Goal: Transaction & Acquisition: Purchase product/service

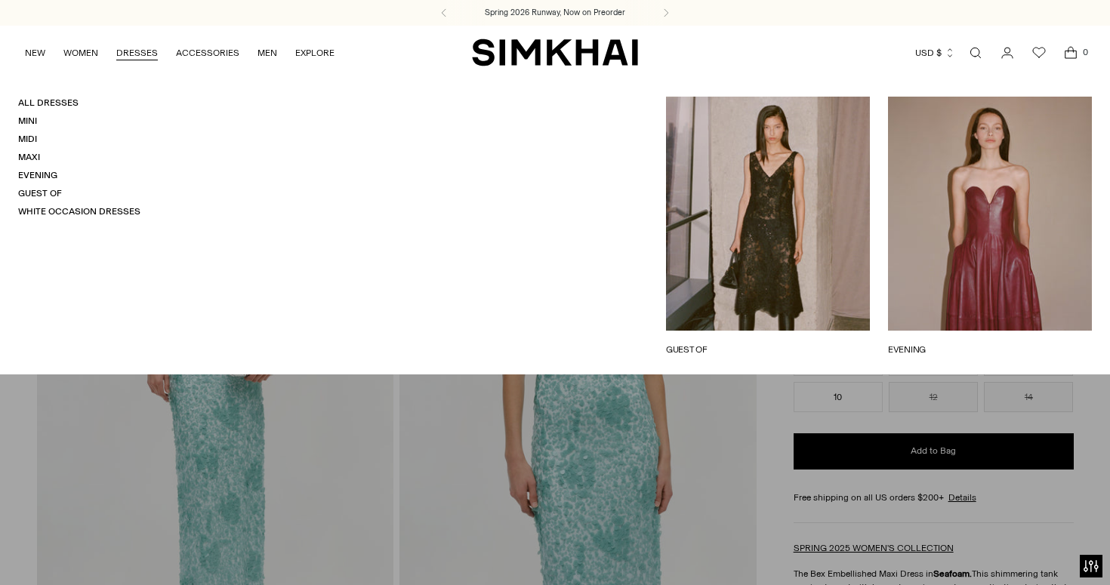
click at [144, 53] on link "DRESSES" at bounding box center [137, 52] width 42 height 33
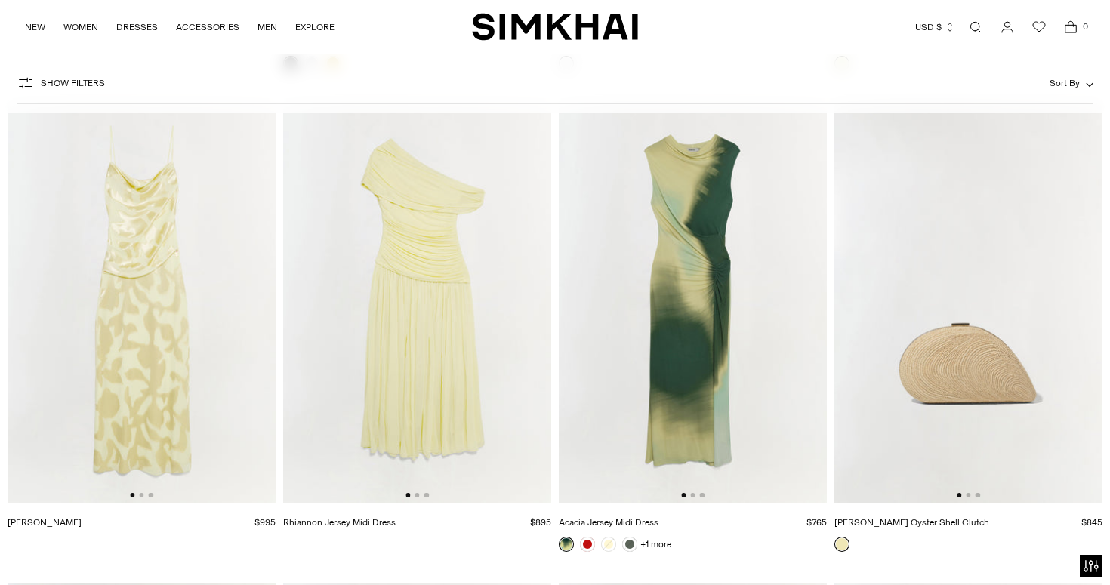
scroll to position [6765, 0]
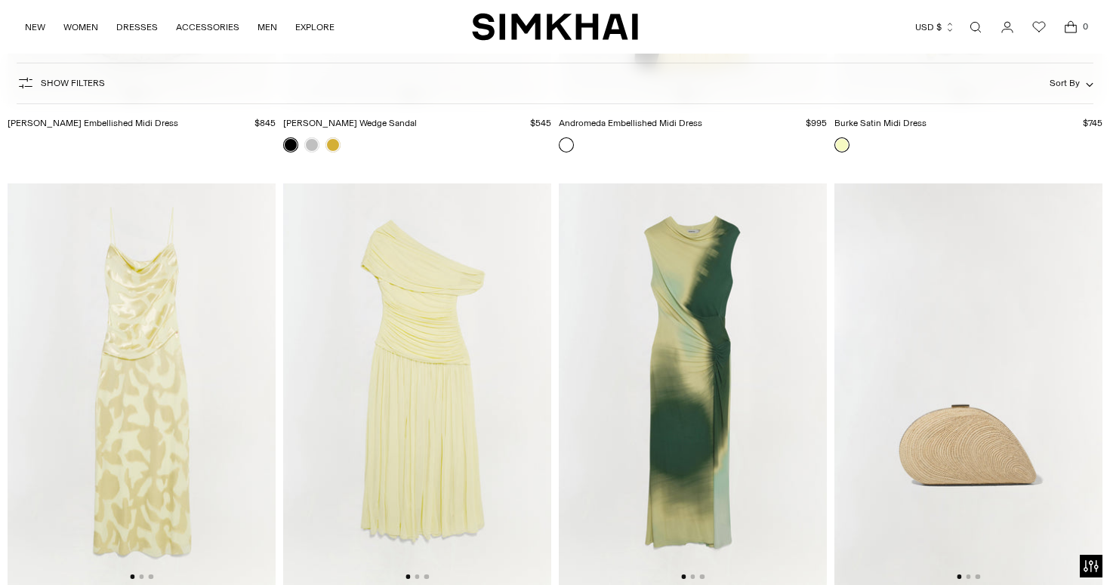
click at [88, 86] on span "Show Filters" at bounding box center [73, 83] width 64 height 11
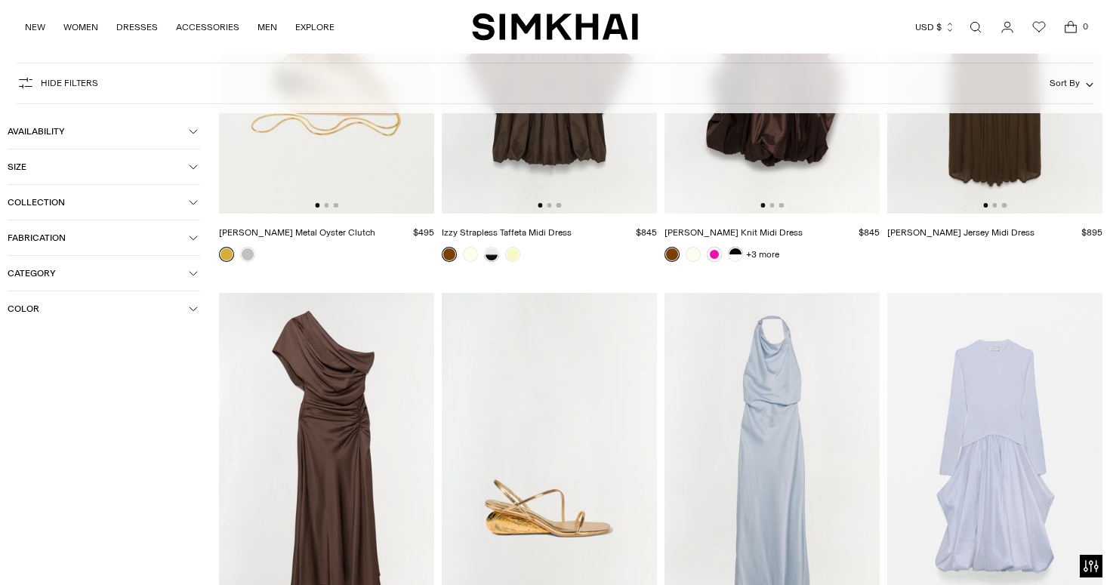
click at [69, 273] on span "Category" at bounding box center [98, 273] width 181 height 11
click at [51, 303] on span "Dresses" at bounding box center [41, 301] width 42 height 14
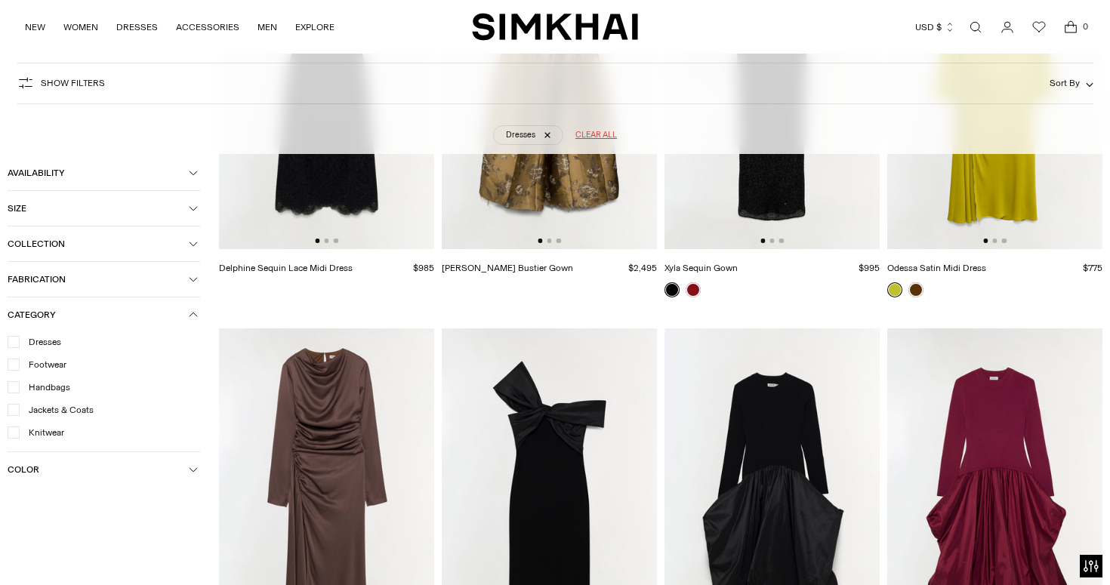
scroll to position [112, 0]
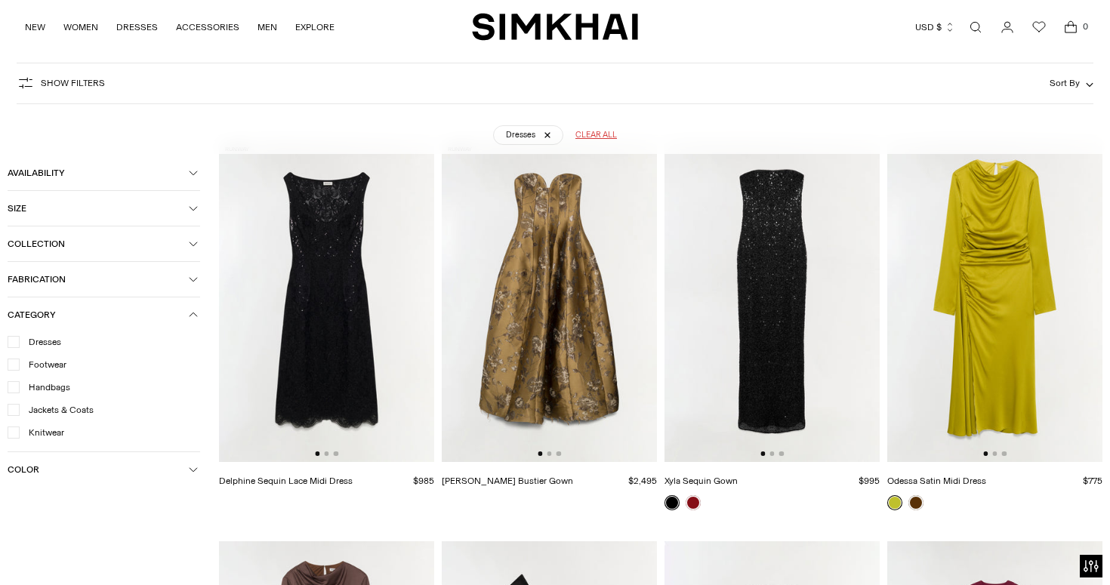
click at [132, 214] on button "Size" at bounding box center [104, 208] width 193 height 35
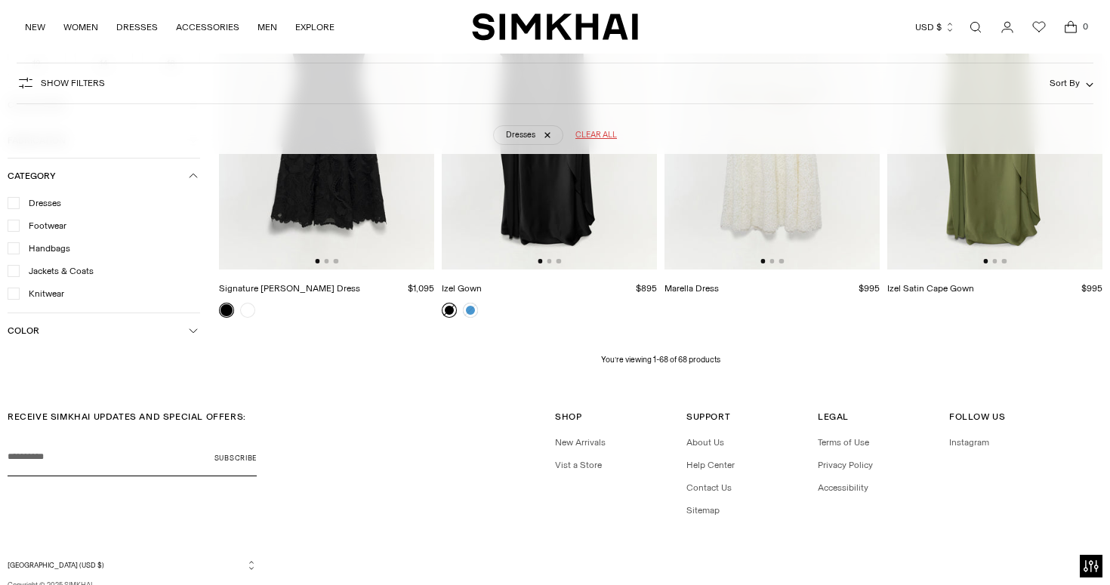
scroll to position [6792, 0]
